Goal: Task Accomplishment & Management: Manage account settings

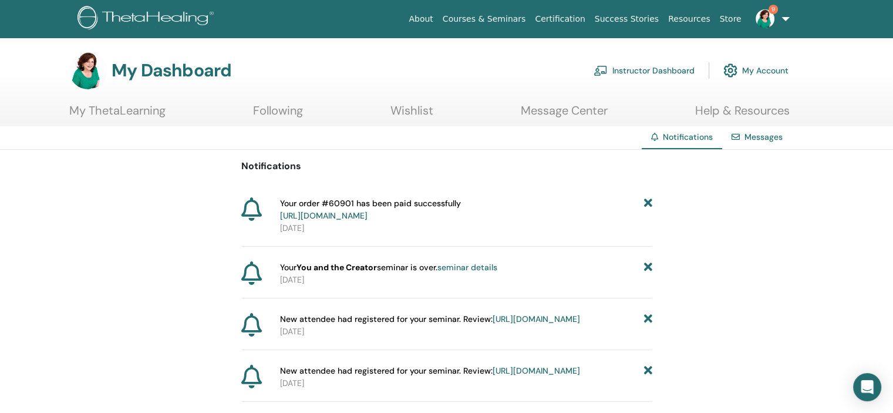
click at [368, 214] on link "https://member.thetahealing.com/member/account/subscriptions/purchases" at bounding box center [323, 215] width 87 height 11
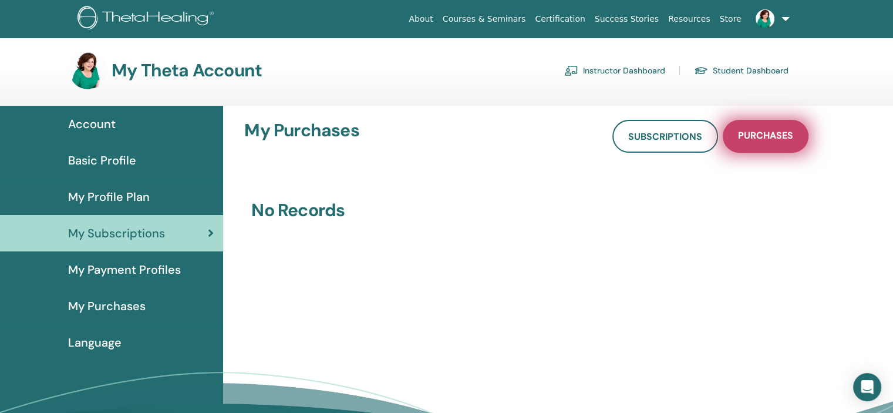
click at [760, 133] on span "Purchases" at bounding box center [765, 136] width 55 height 15
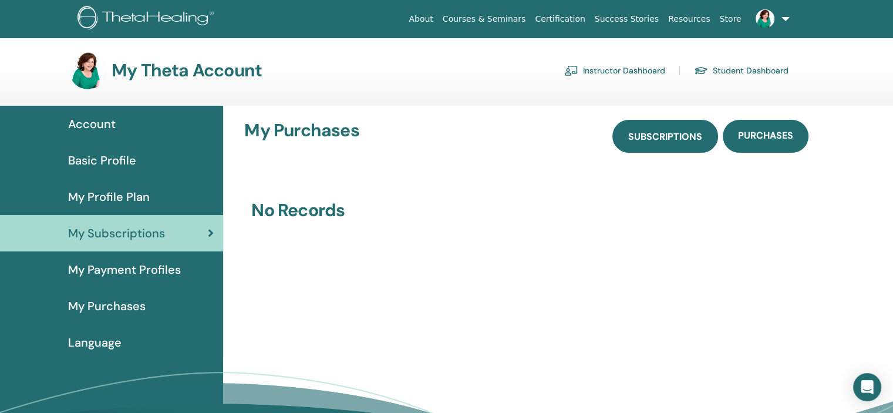
click at [660, 146] on link "Subscriptions" at bounding box center [665, 136] width 106 height 33
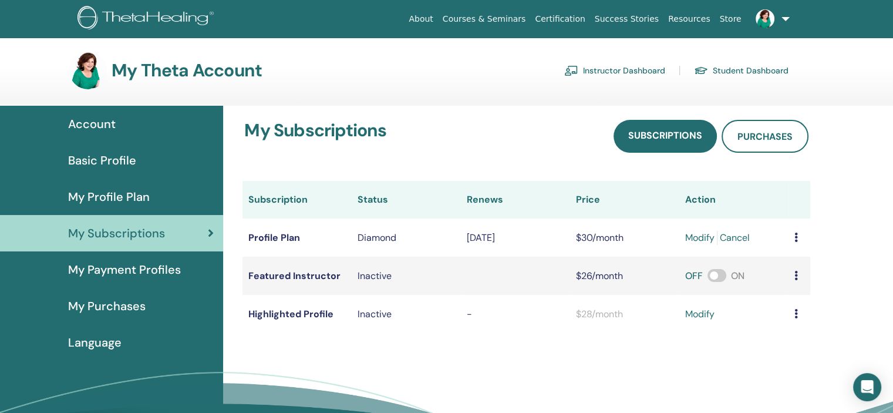
click at [634, 63] on link "Instructor Dashboard" at bounding box center [614, 70] width 101 height 19
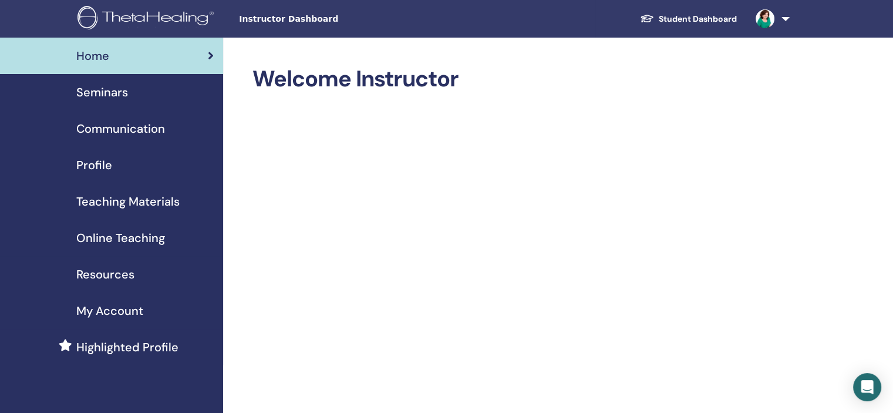
click at [119, 90] on span "Seminars" at bounding box center [102, 92] width 52 height 18
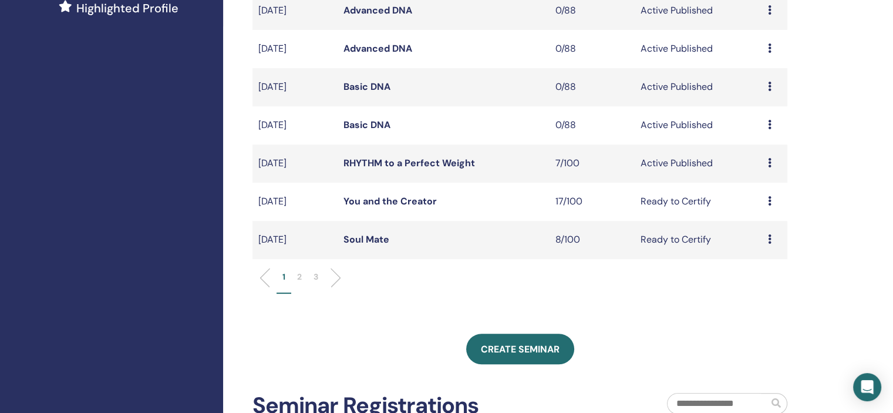
scroll to position [368, 0]
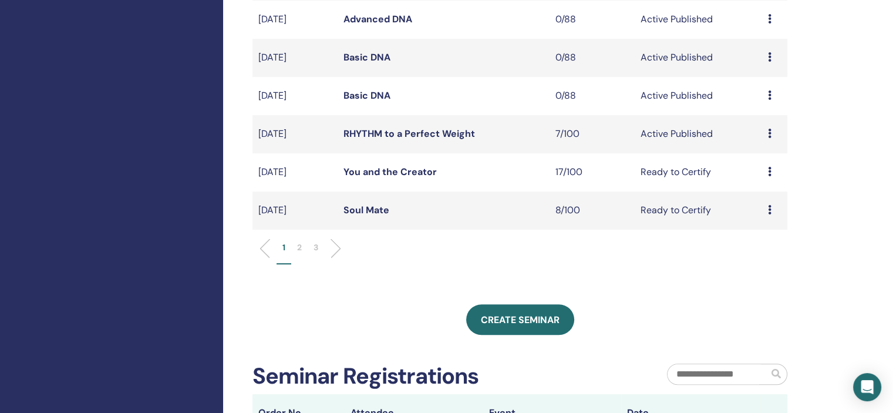
click at [773, 173] on div "Preview Edit Attendees Cancel" at bounding box center [775, 172] width 14 height 14
click at [763, 217] on link "Attendees" at bounding box center [764, 219] width 45 height 12
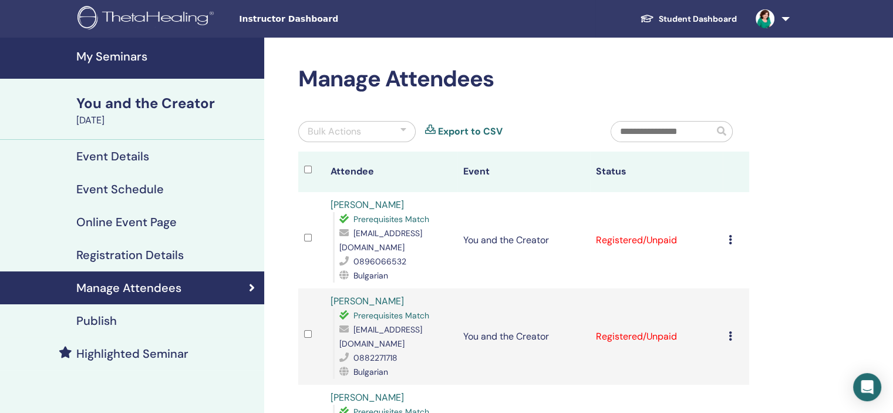
click at [403, 132] on div at bounding box center [403, 131] width 6 height 14
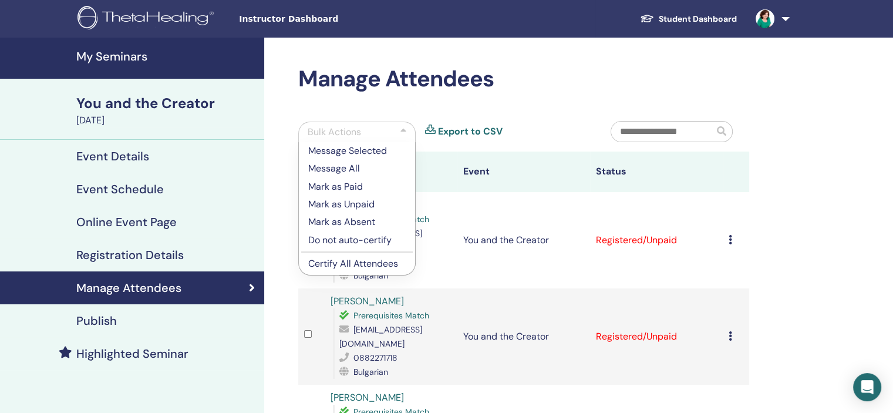
click at [376, 262] on p "Certify All Attendees" at bounding box center [356, 264] width 97 height 14
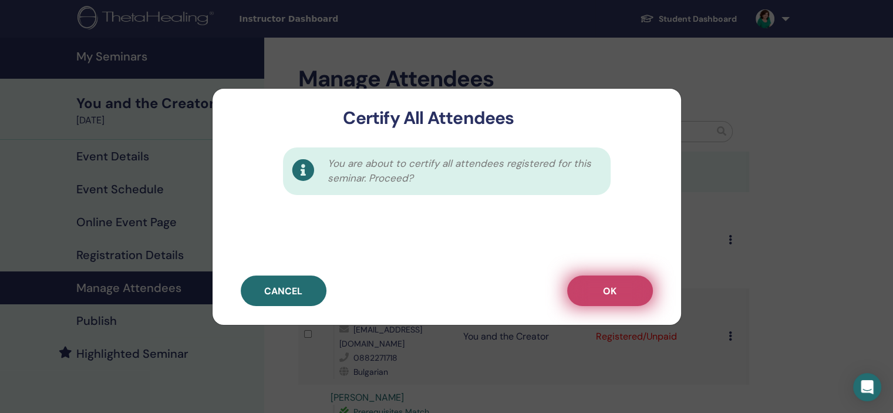
click at [615, 291] on span "OK" at bounding box center [610, 291] width 14 height 12
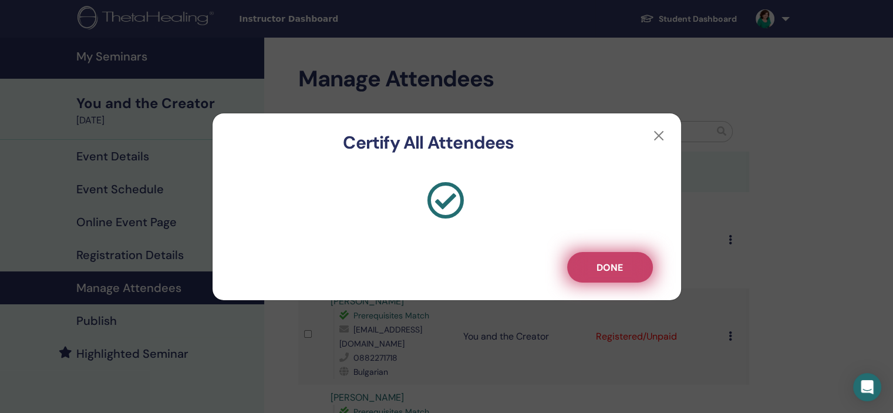
click at [613, 267] on span "Done" at bounding box center [610, 267] width 26 height 12
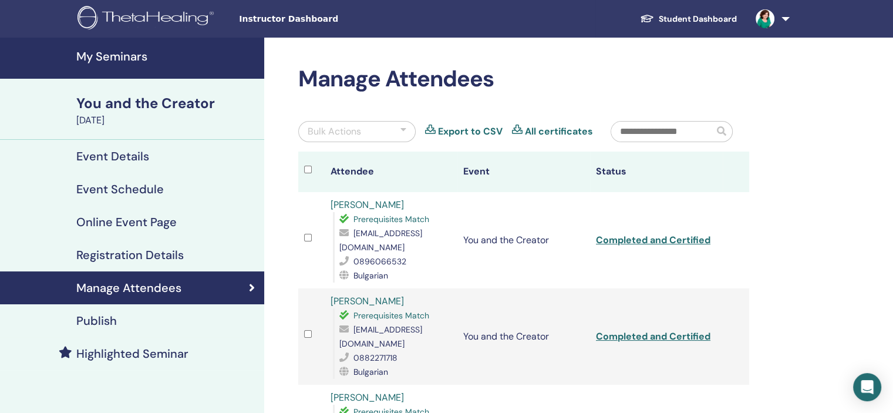
click at [116, 57] on h4 "My Seminars" at bounding box center [166, 56] width 181 height 14
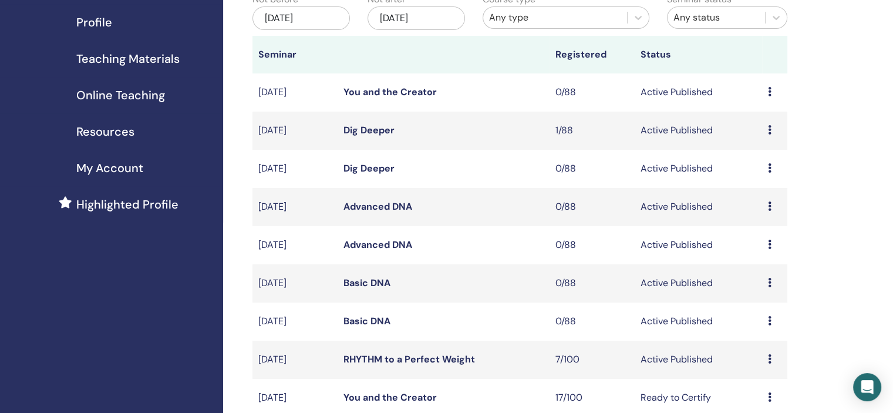
scroll to position [168, 0]
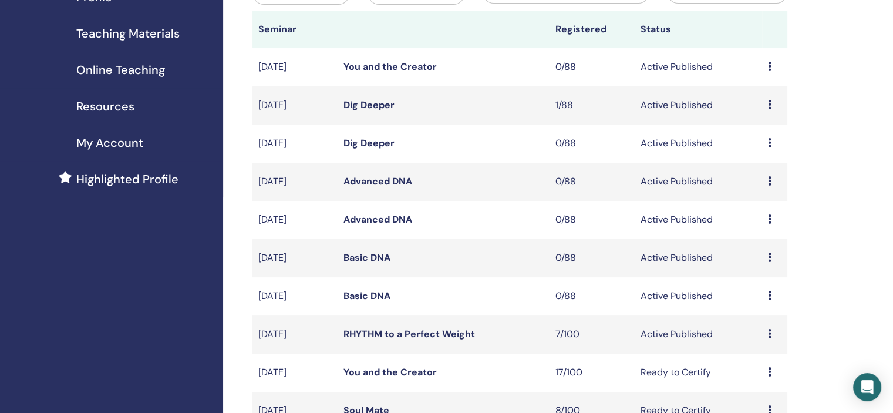
click at [768, 335] on icon at bounding box center [770, 333] width 4 height 9
click at [766, 378] on link "Attendees" at bounding box center [759, 379] width 45 height 12
